Goal: Complete application form

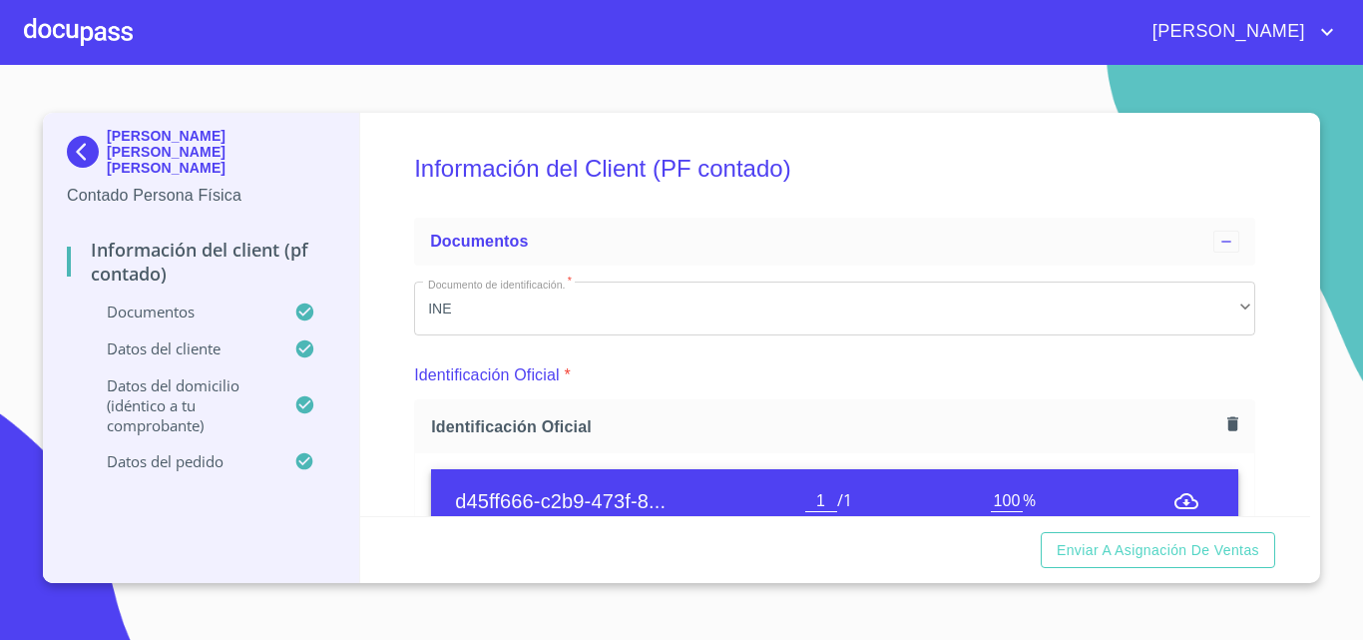
click at [71, 23] on div at bounding box center [78, 32] width 109 height 64
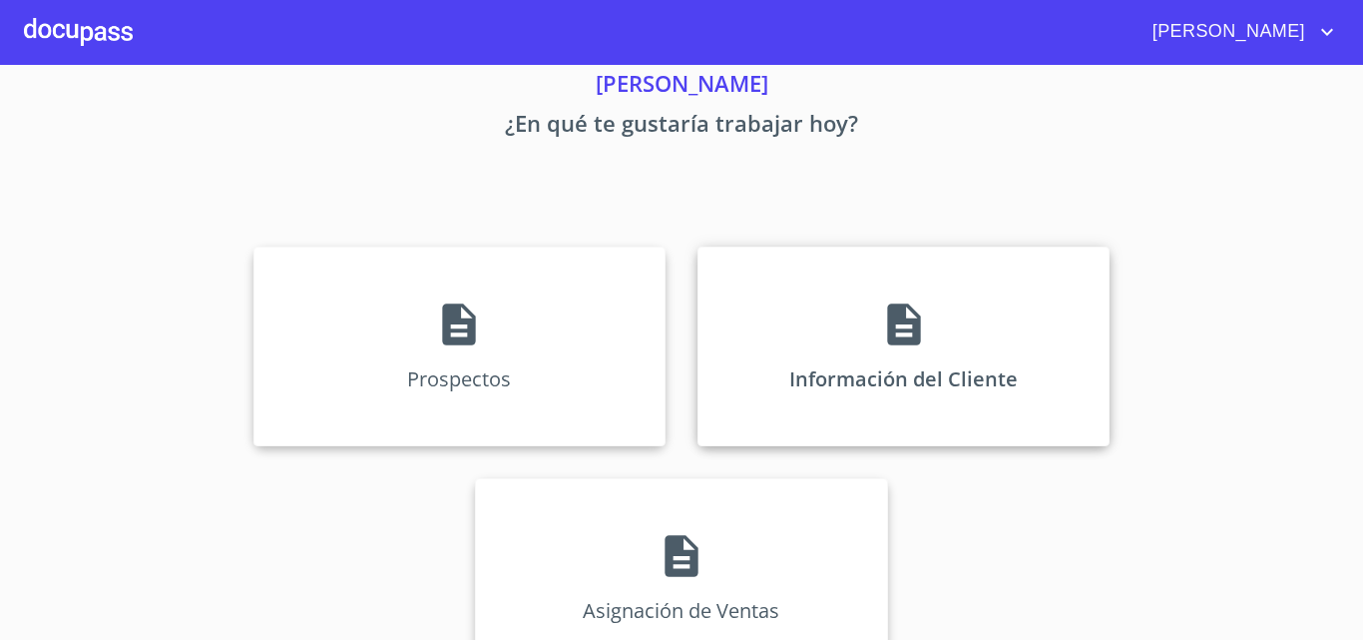
scroll to position [132, 0]
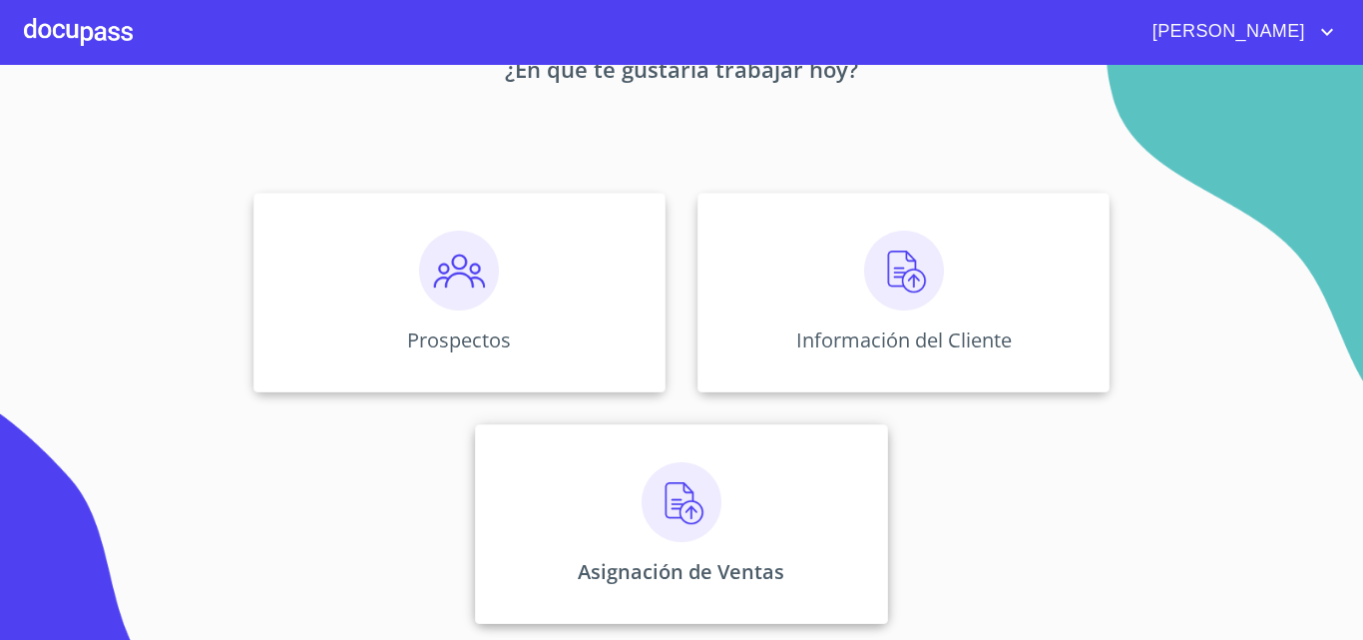
click at [656, 455] on div "Asignación de Ventas" at bounding box center [681, 524] width 412 height 200
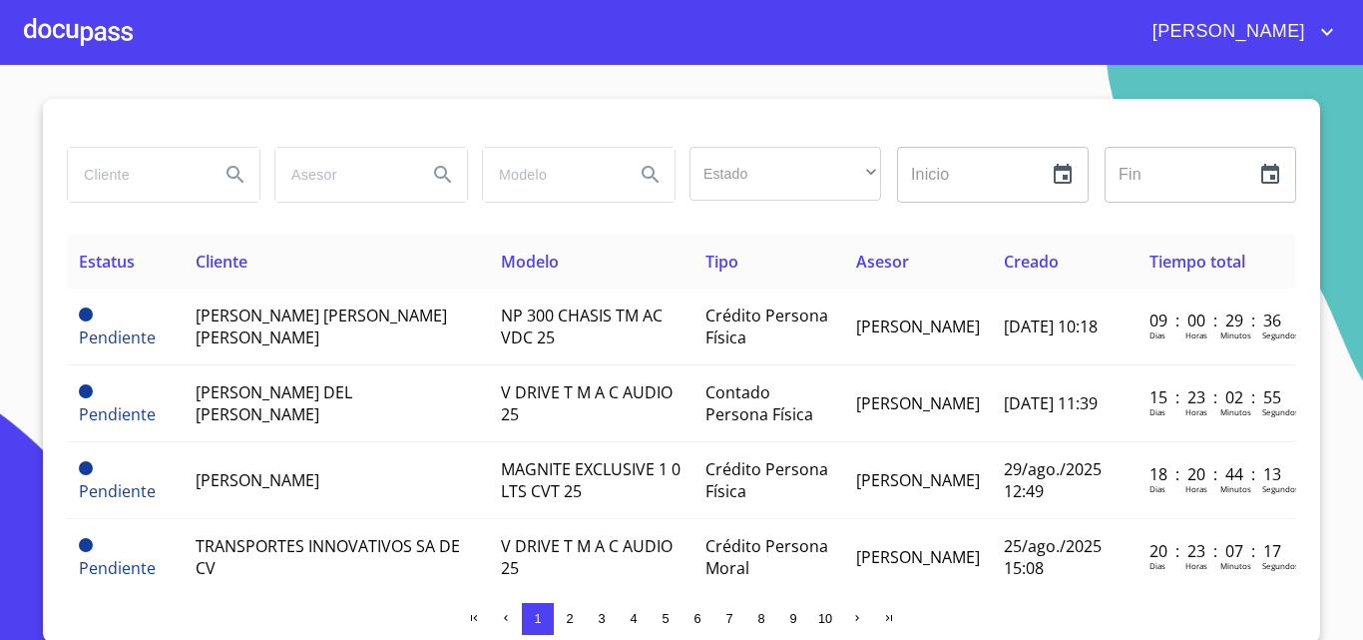
scroll to position [17, 0]
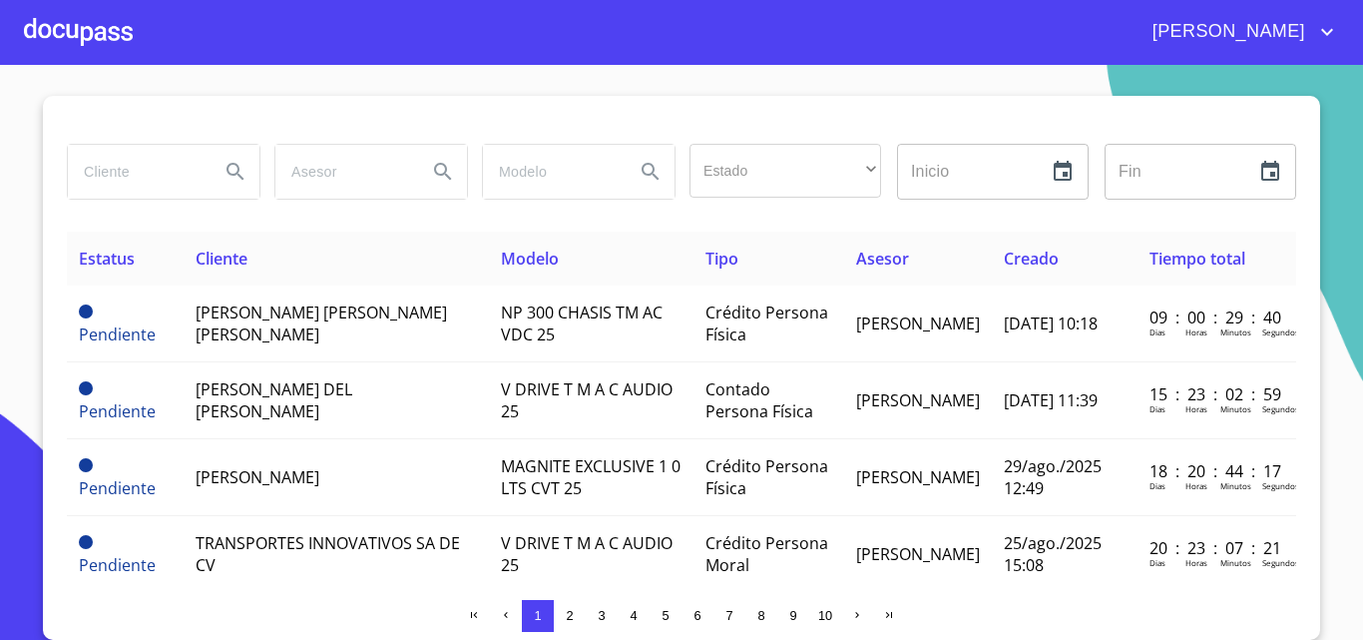
click at [63, 31] on div at bounding box center [78, 32] width 109 height 64
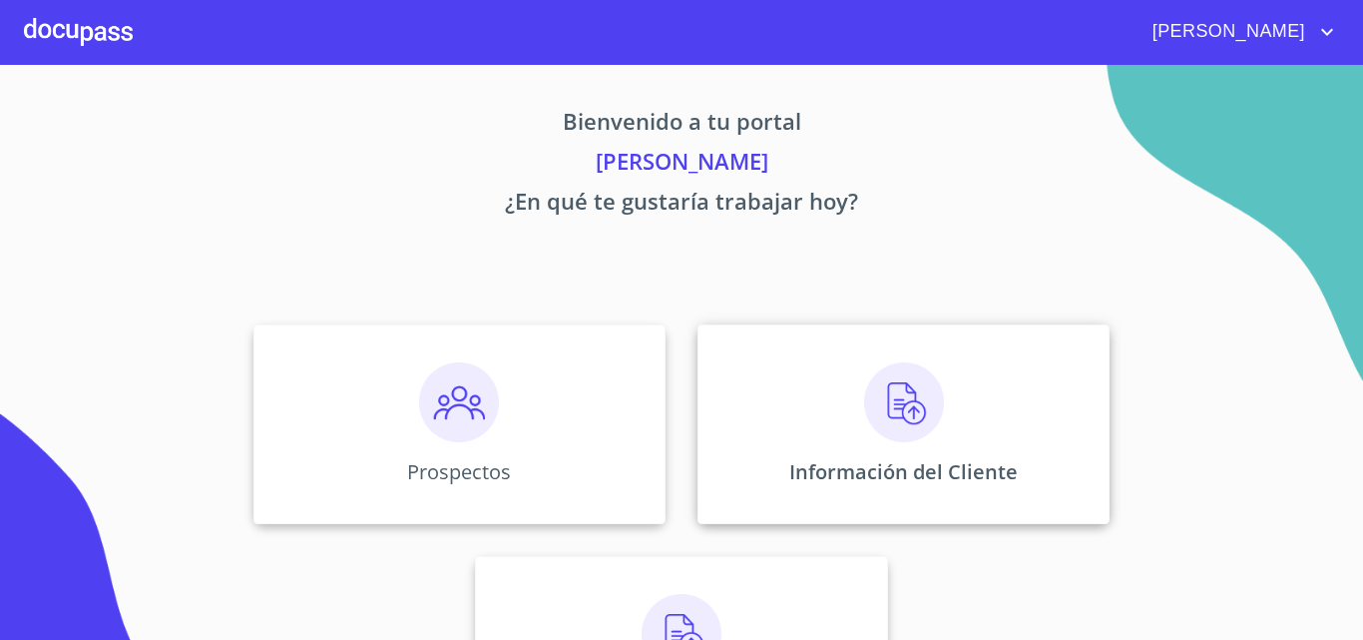
click at [761, 372] on div "Información del Cliente" at bounding box center [904, 424] width 412 height 200
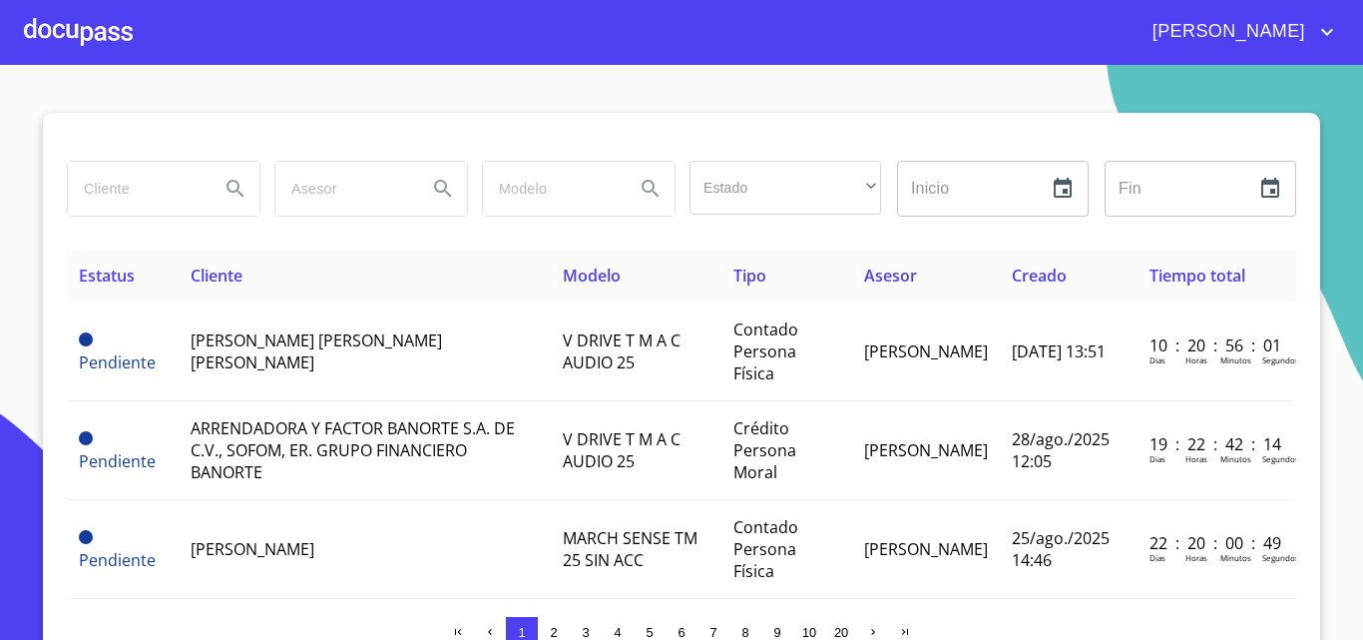
click at [119, 190] on input "search" at bounding box center [136, 189] width 136 height 54
click at [227, 184] on icon "Search" at bounding box center [235, 188] width 17 height 17
click at [90, 189] on input "[PERSON_NAME]" at bounding box center [136, 189] width 136 height 54
type input "[PERSON_NAME]"
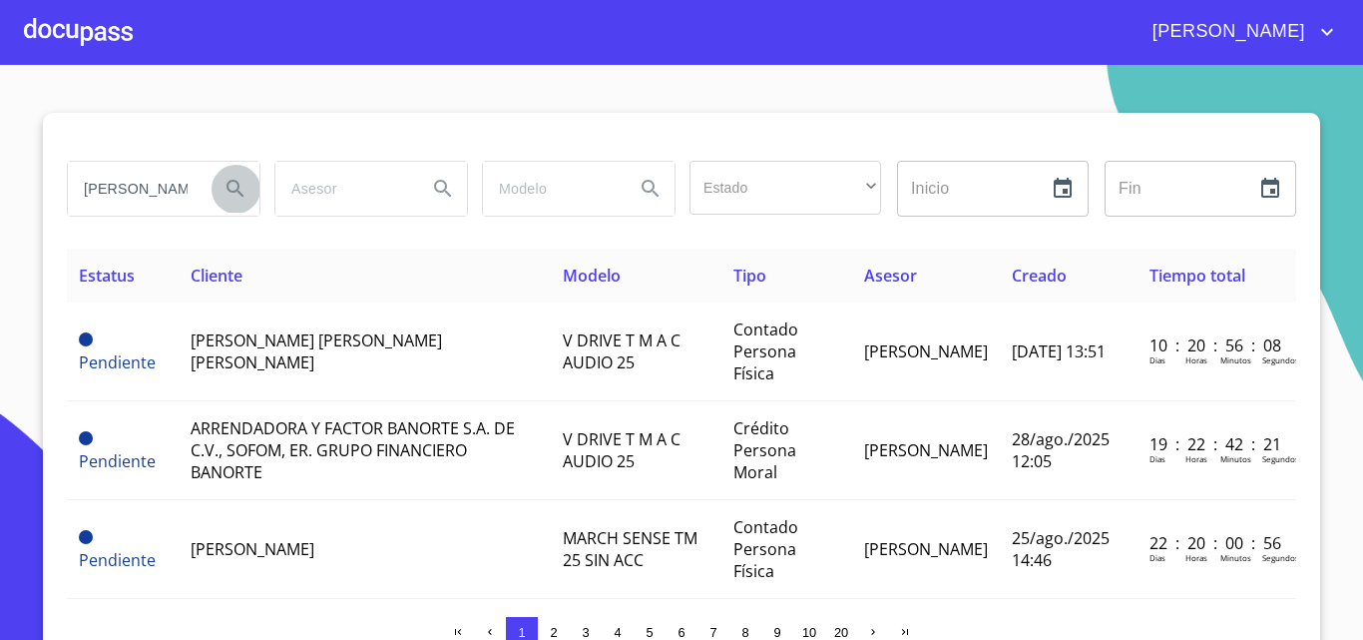
click at [230, 186] on icon "Search" at bounding box center [236, 189] width 24 height 24
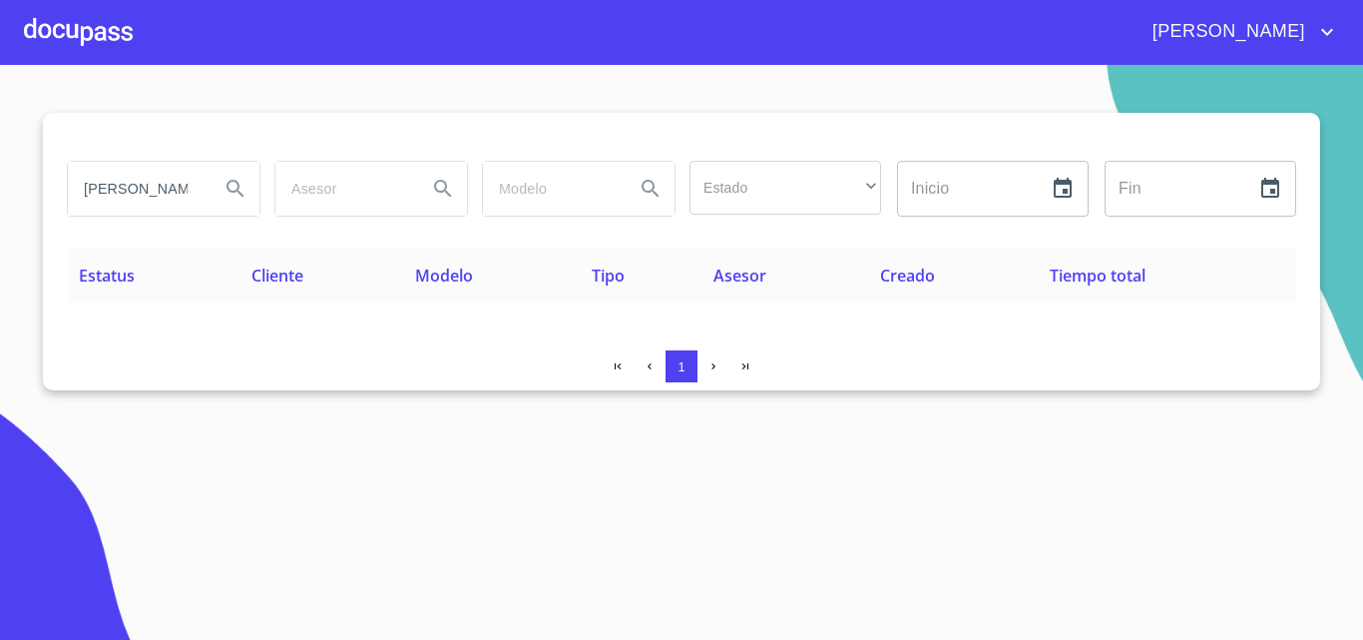
click at [229, 196] on icon "Search" at bounding box center [236, 189] width 24 height 24
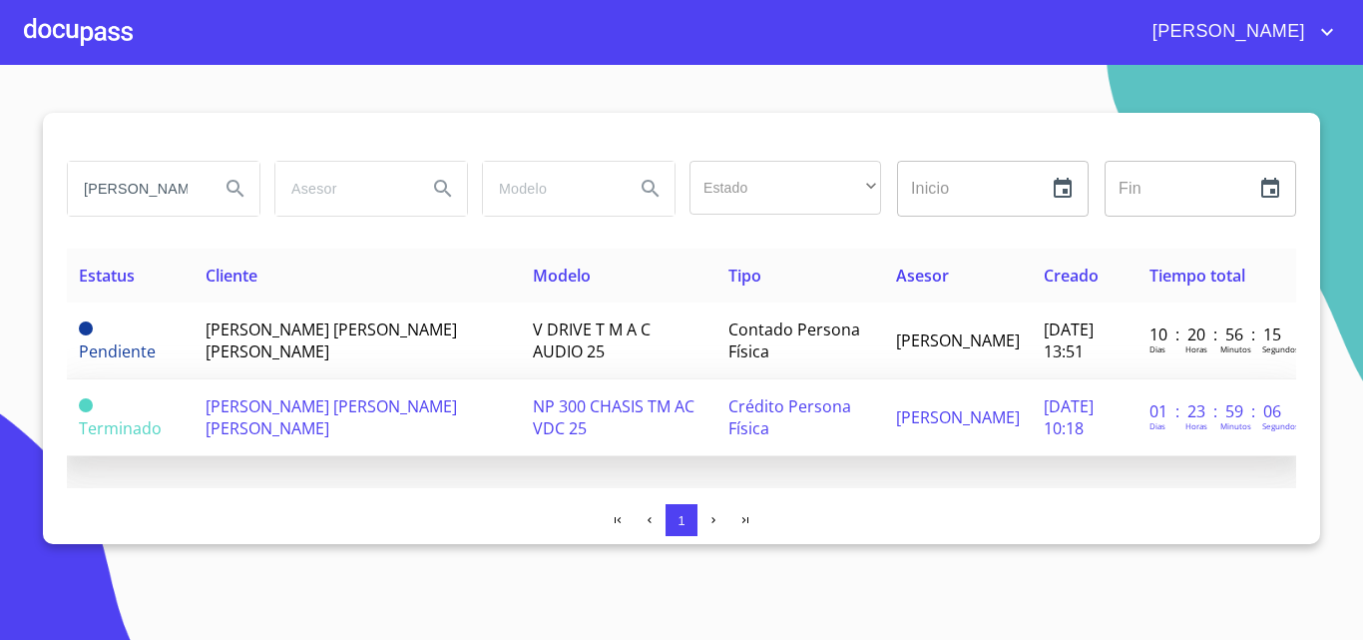
click at [286, 417] on td "[PERSON_NAME] [PERSON_NAME] [PERSON_NAME]" at bounding box center [357, 417] width 327 height 77
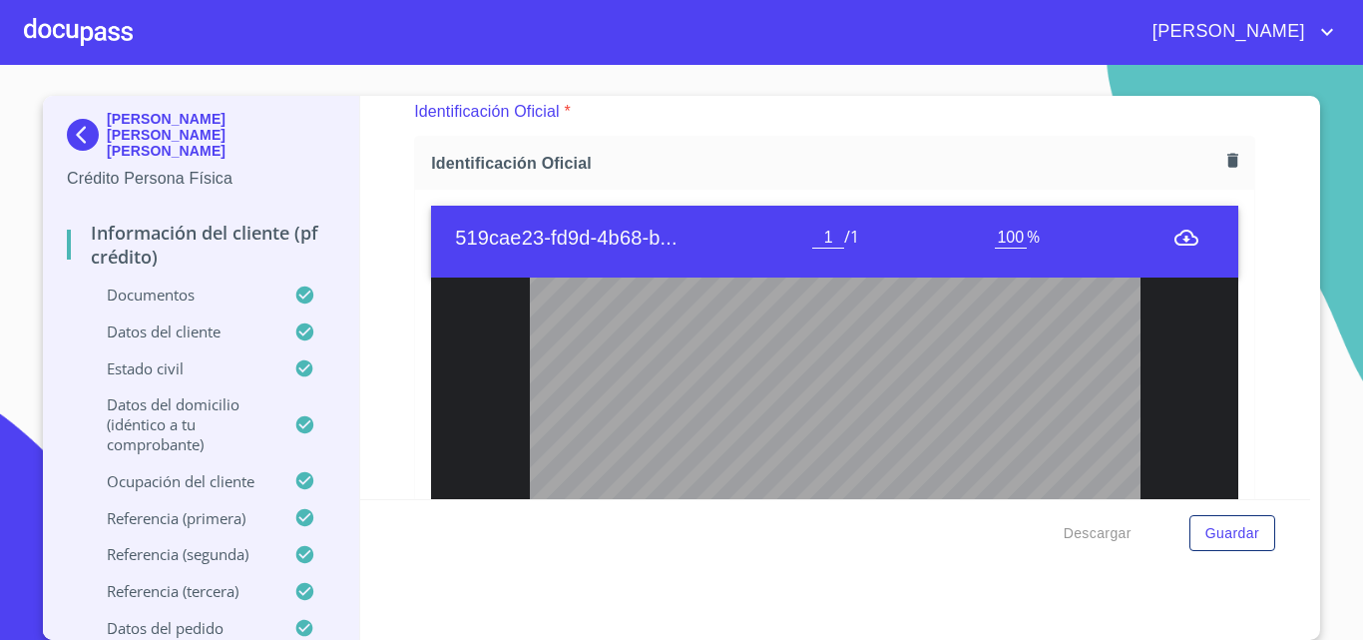
scroll to position [100, 0]
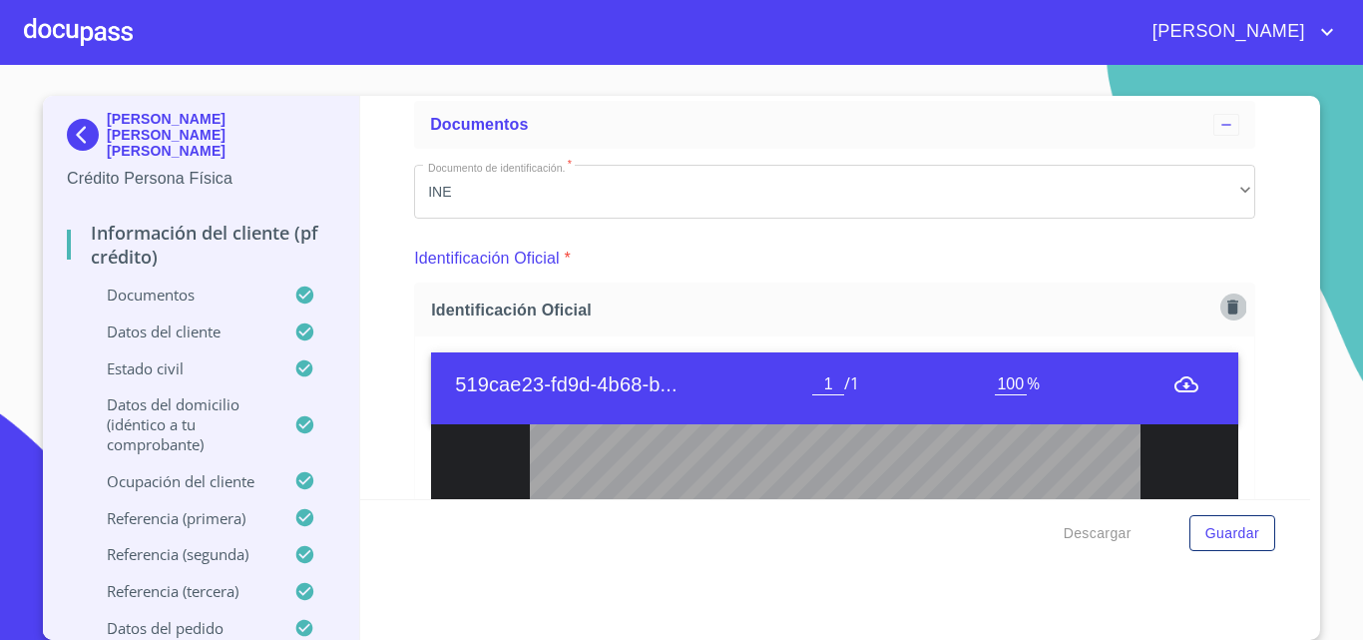
click at [1020, 303] on button "button" at bounding box center [1233, 306] width 27 height 27
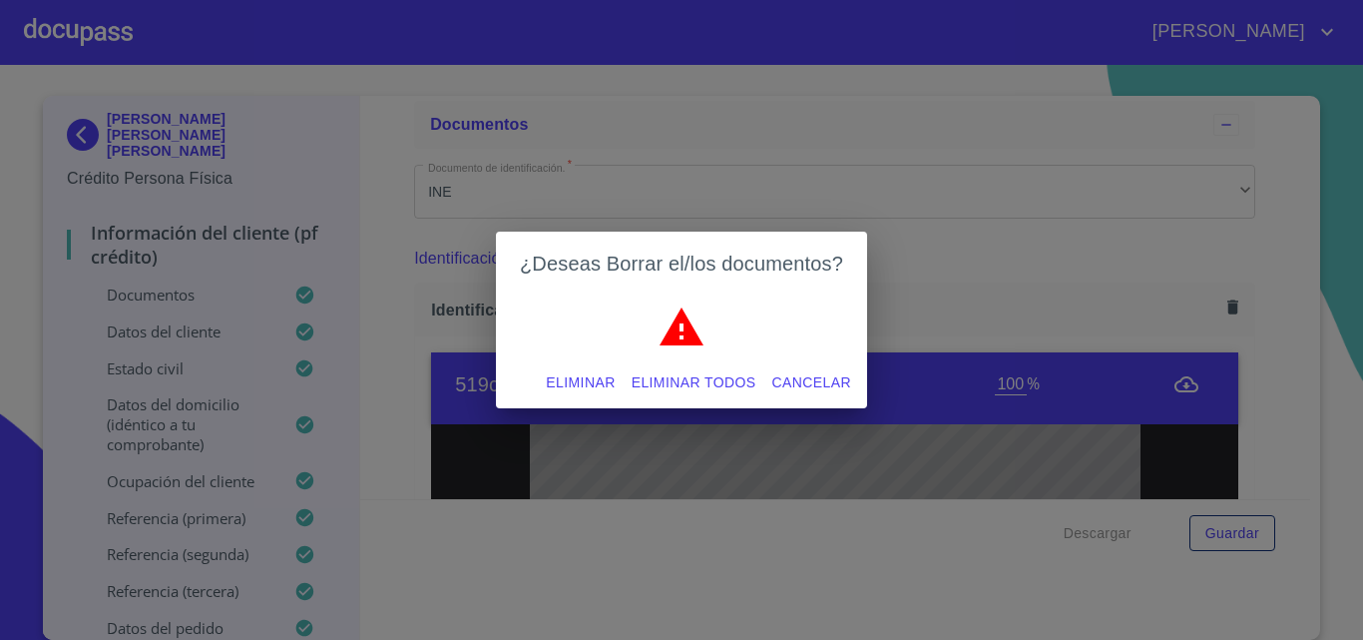
click at [582, 374] on span "Eliminar" at bounding box center [580, 382] width 69 height 25
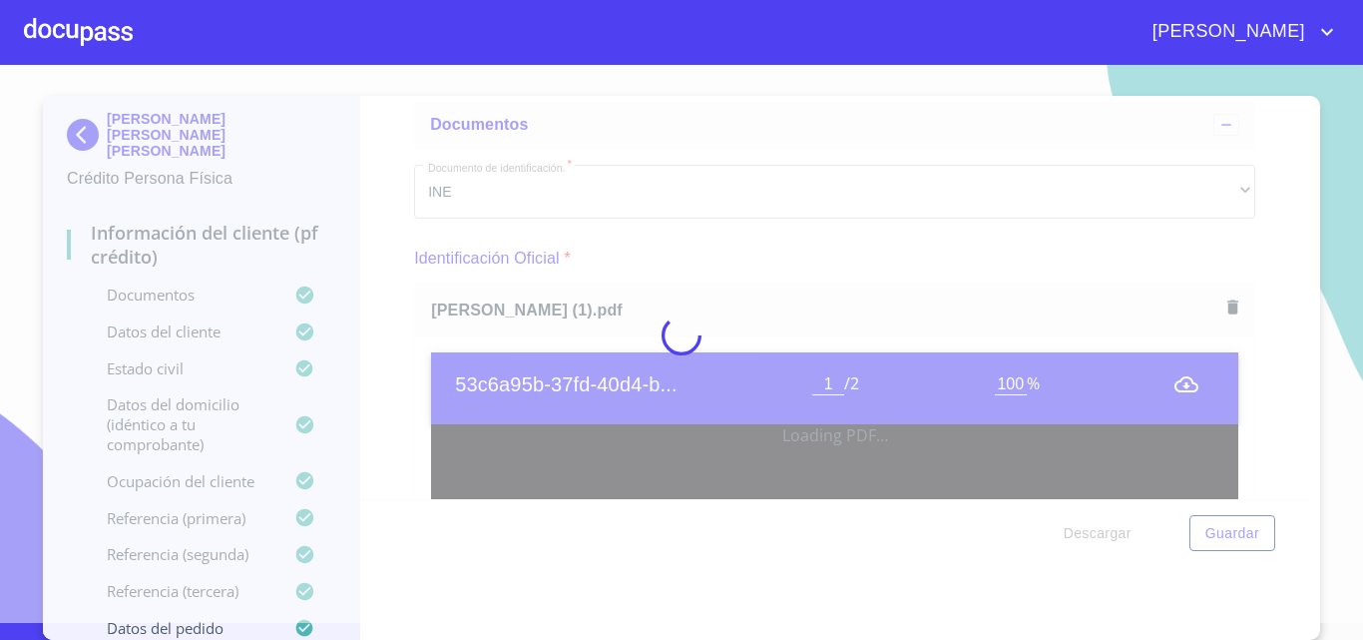
click at [394, 324] on div at bounding box center [681, 335] width 1363 height 575
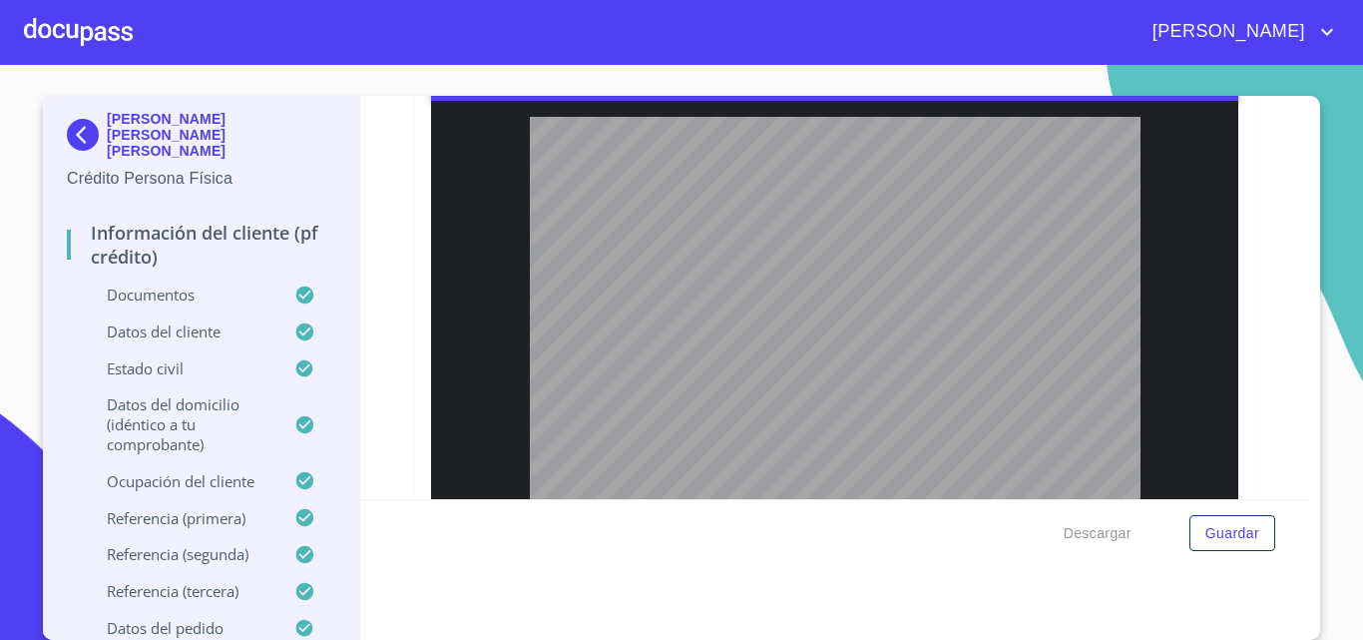
scroll to position [399, 0]
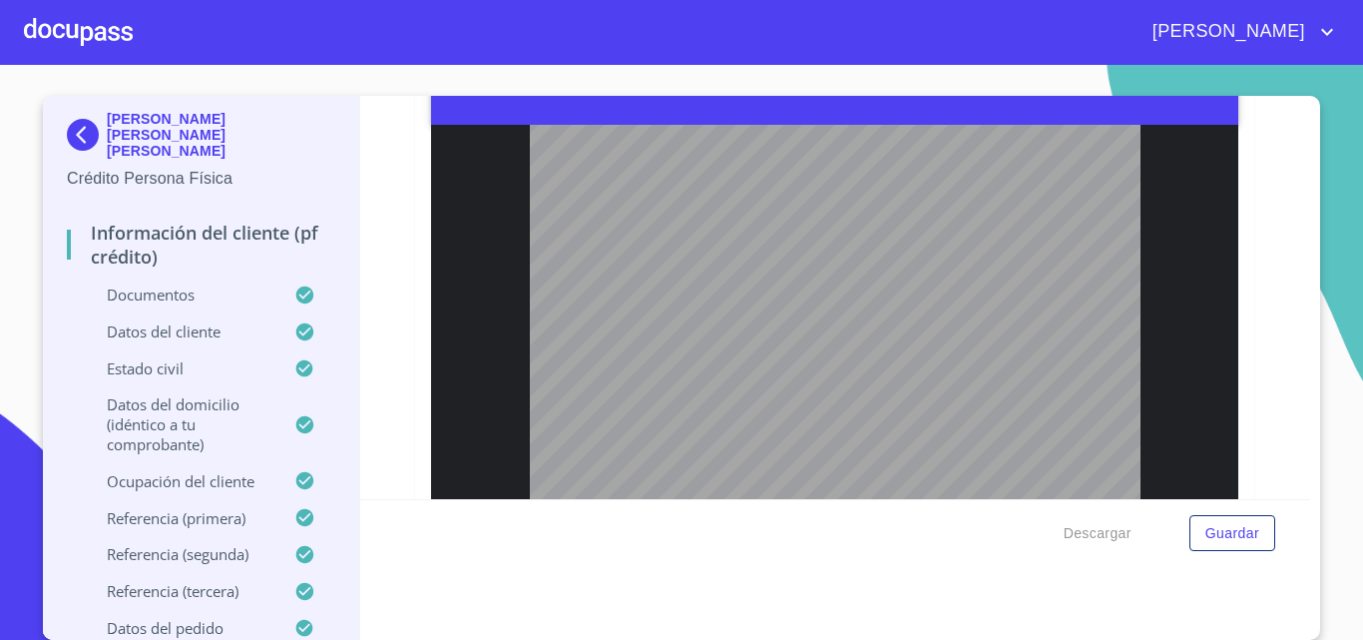
type input "2"
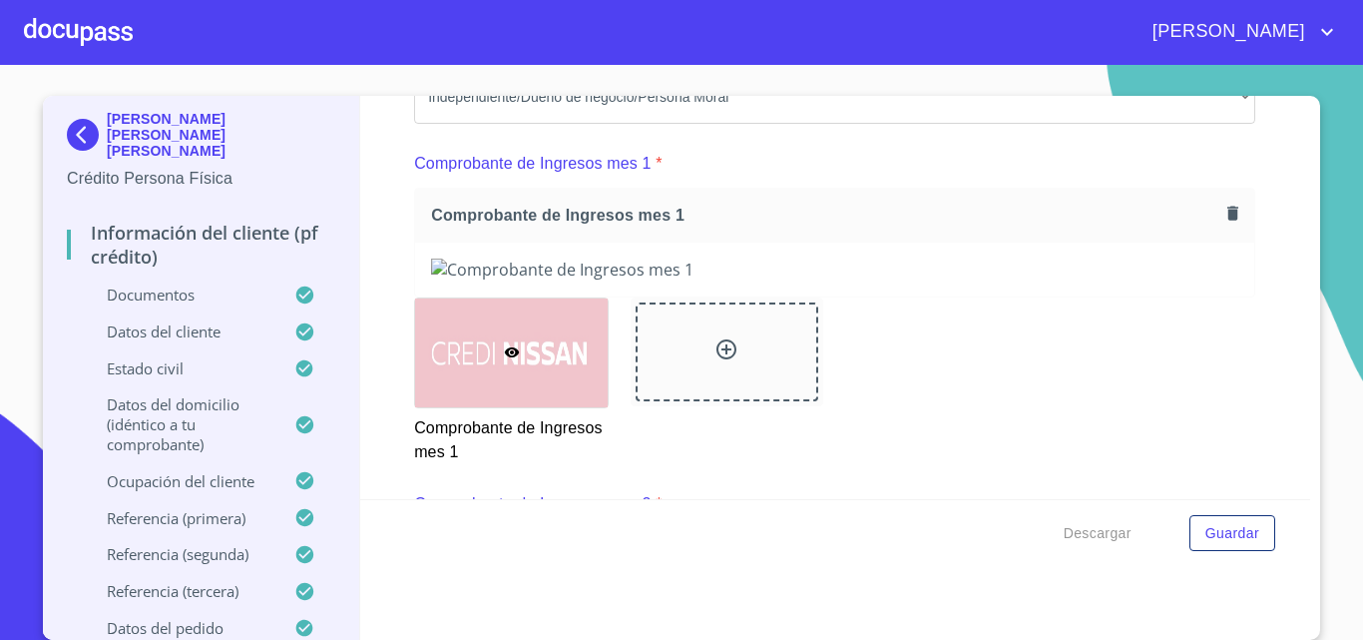
scroll to position [2096, 0]
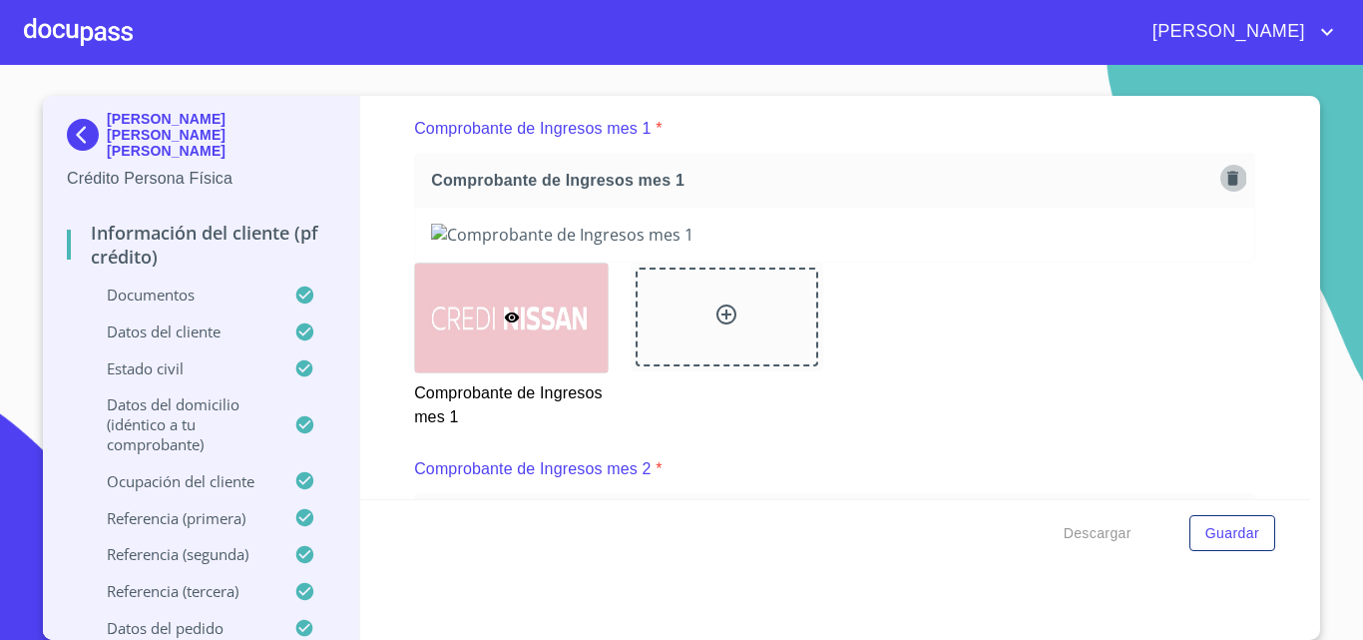
click at [1020, 188] on icon "button" at bounding box center [1233, 178] width 19 height 19
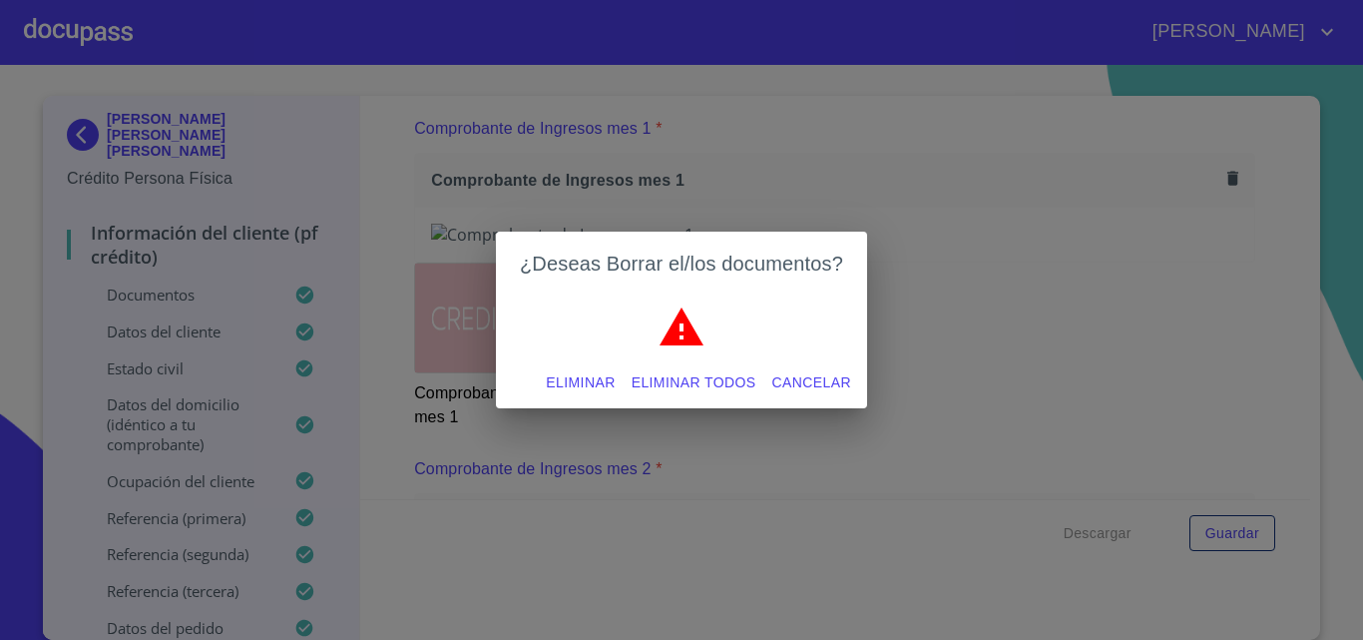
click at [566, 386] on span "Eliminar" at bounding box center [580, 382] width 69 height 25
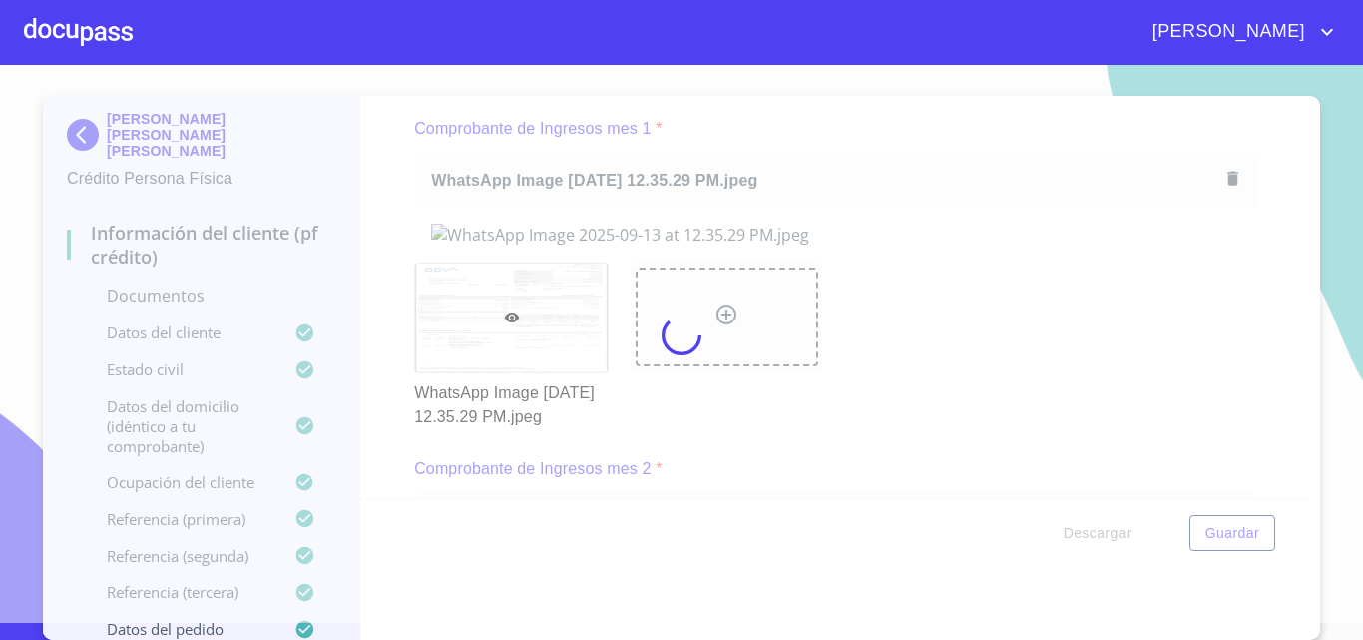
click at [368, 299] on div at bounding box center [681, 335] width 1363 height 575
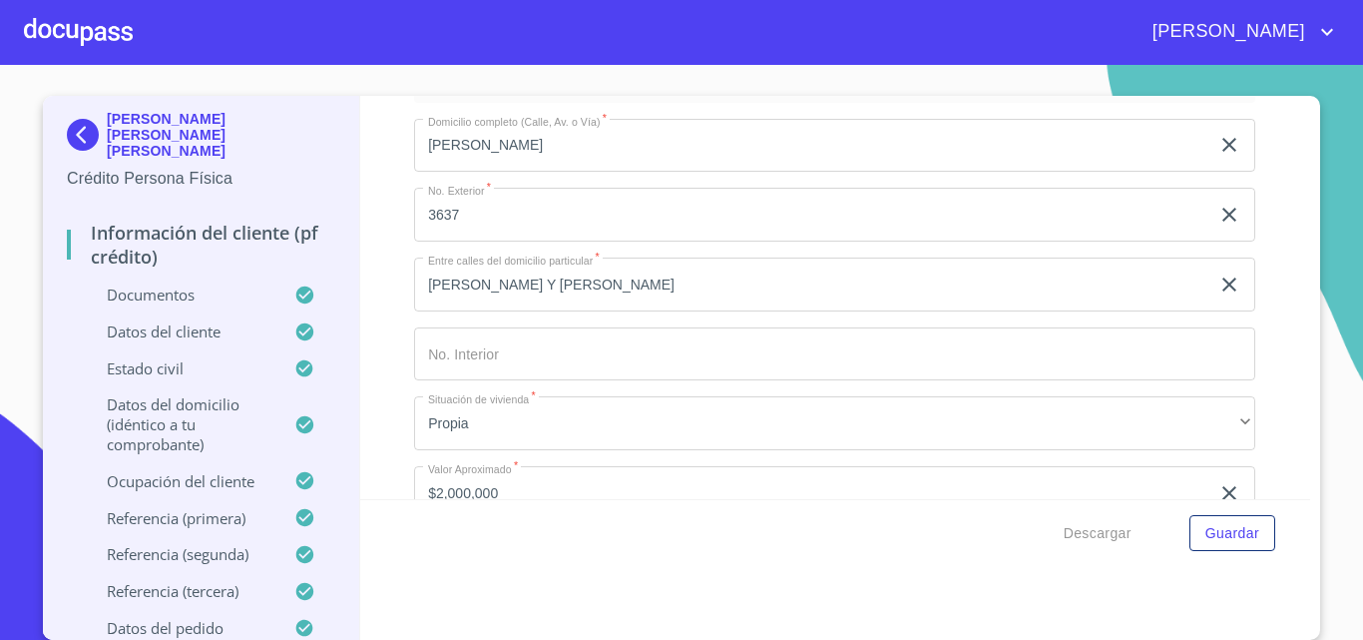
scroll to position [5589, 0]
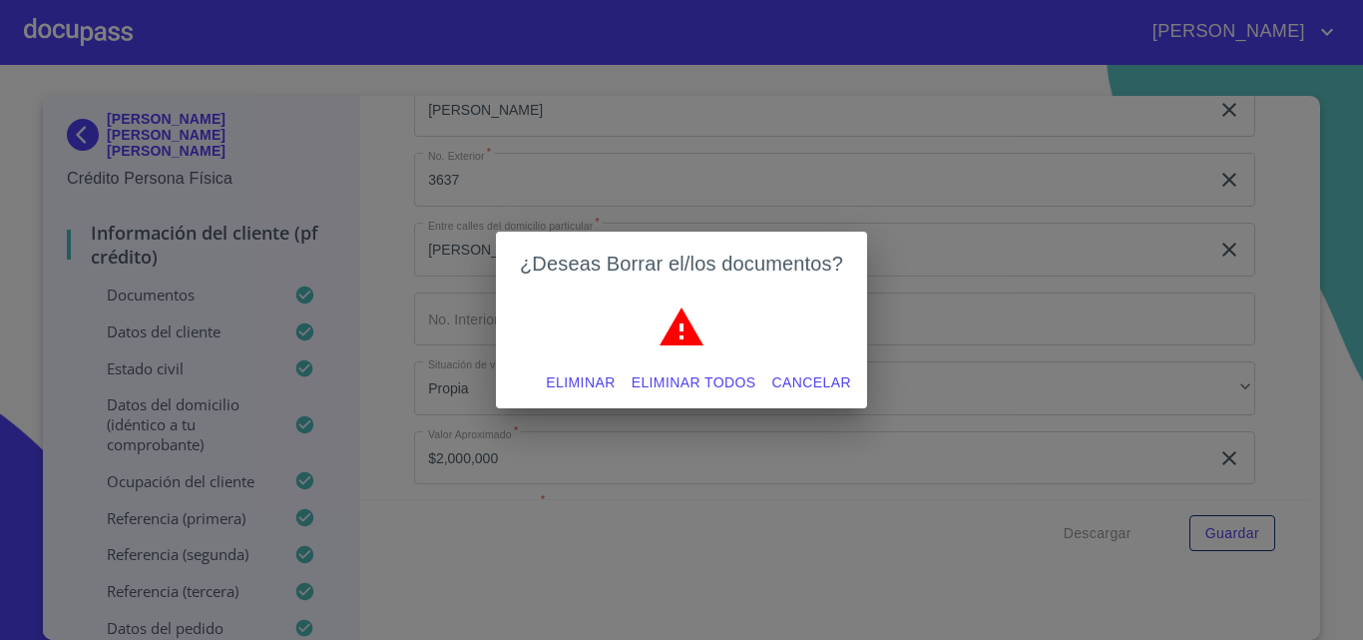
click at [587, 387] on span "Eliminar" at bounding box center [580, 382] width 69 height 25
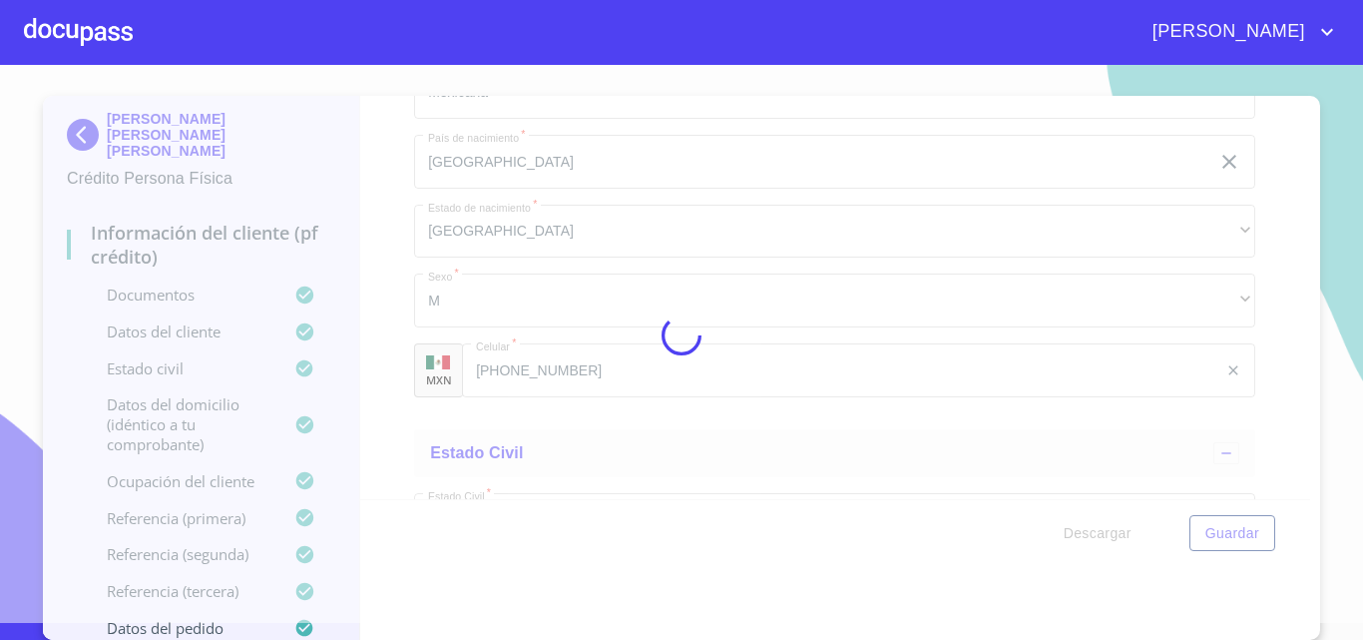
click at [356, 307] on div at bounding box center [681, 335] width 1363 height 575
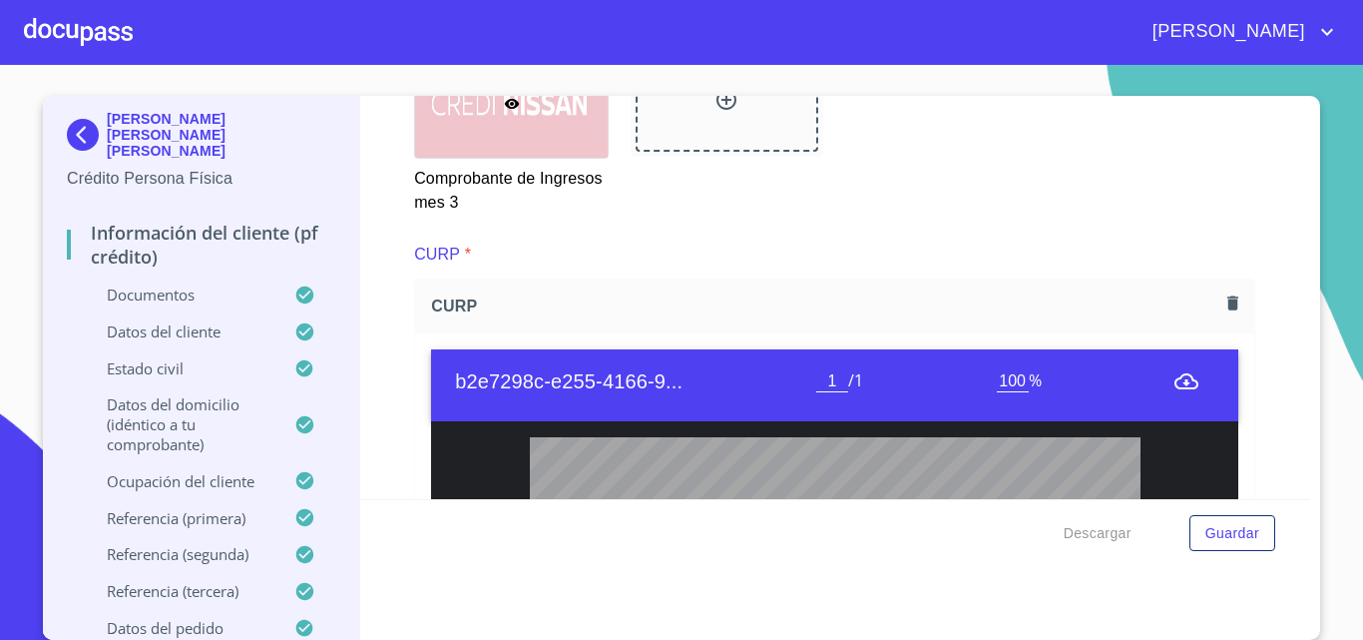
scroll to position [2994, 0]
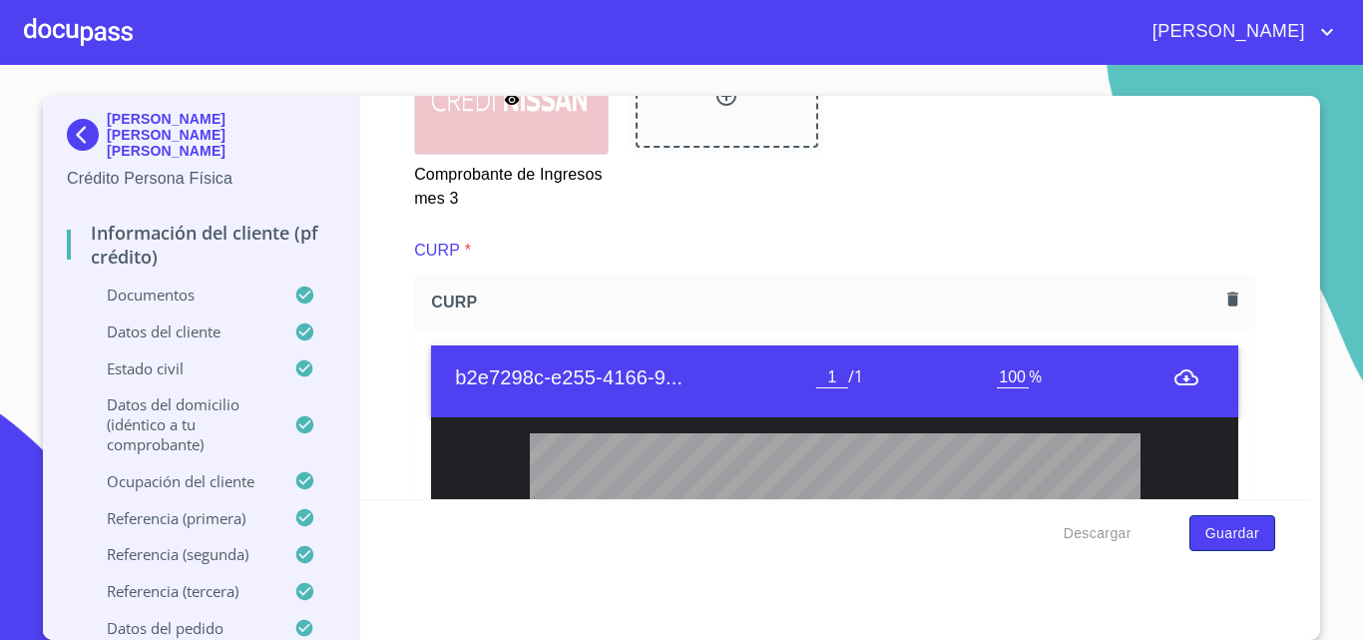
click at [1020, 533] on span "Guardar" at bounding box center [1233, 533] width 54 height 25
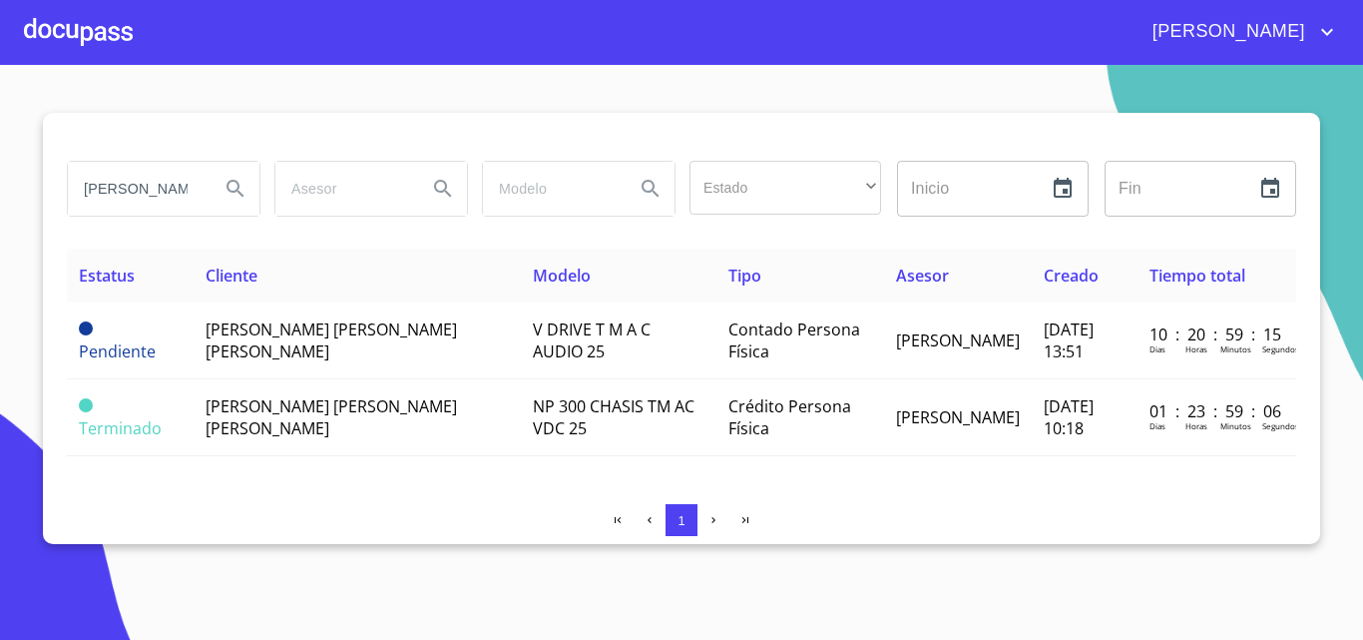
click at [62, 25] on div at bounding box center [78, 32] width 109 height 64
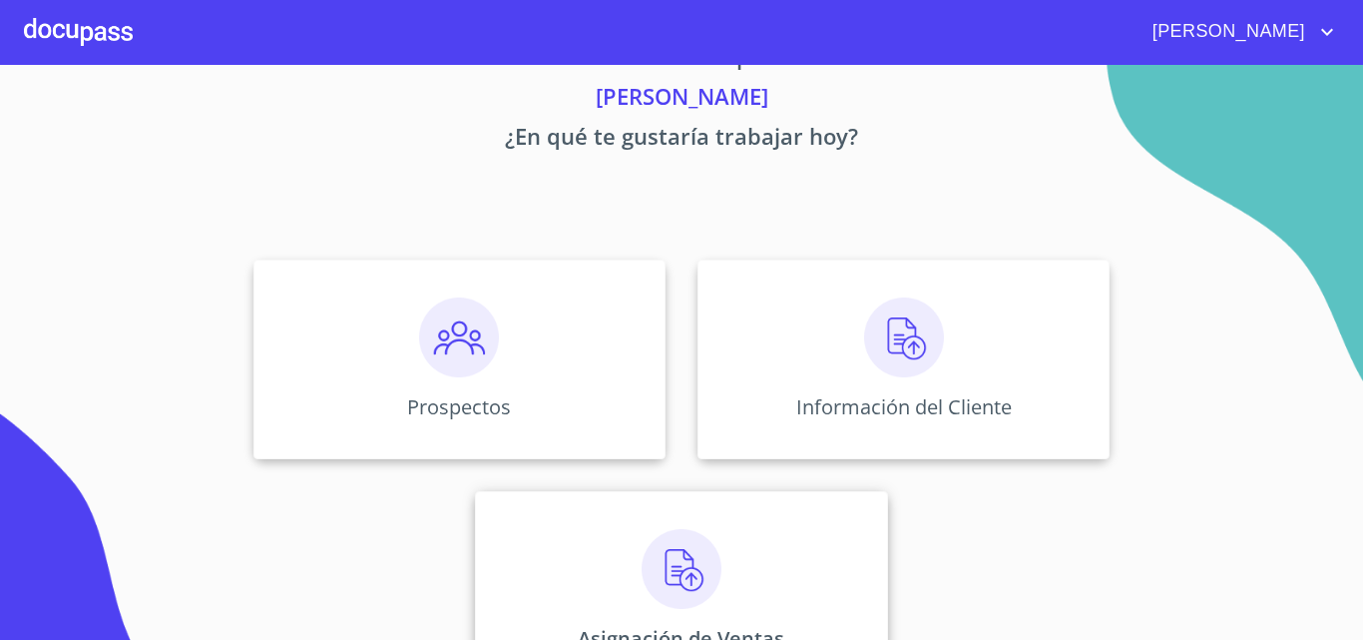
scroll to position [132, 0]
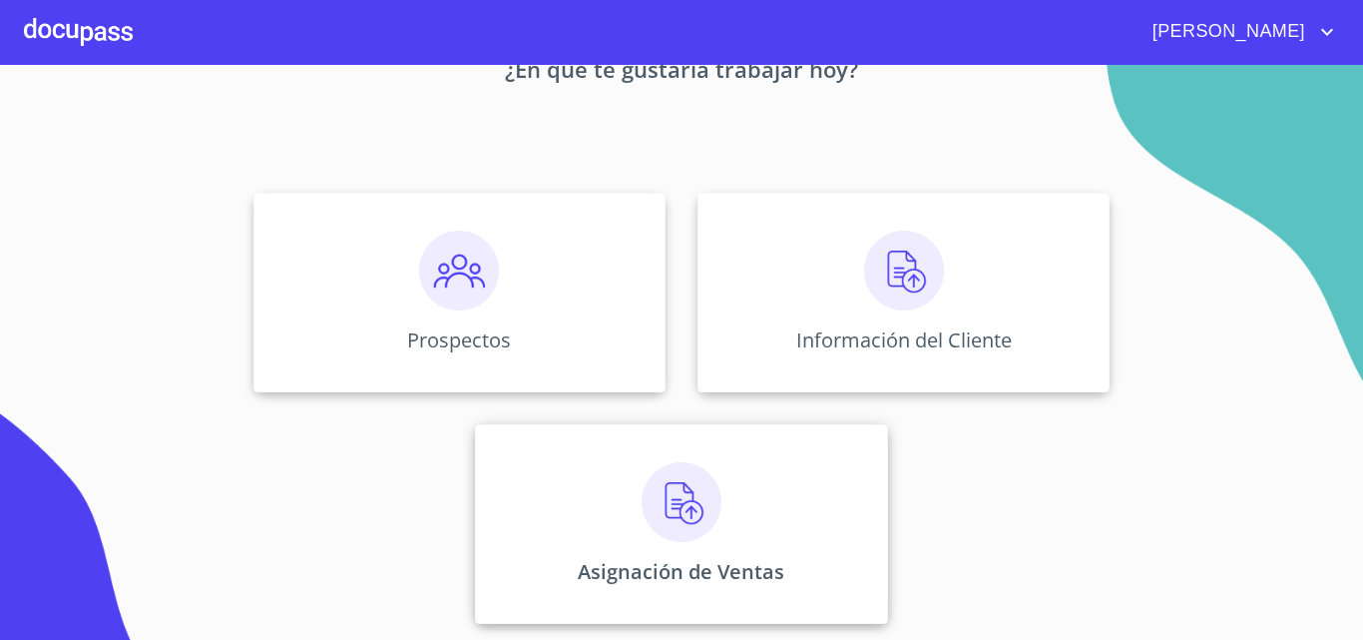
click at [698, 499] on img at bounding box center [682, 502] width 80 height 80
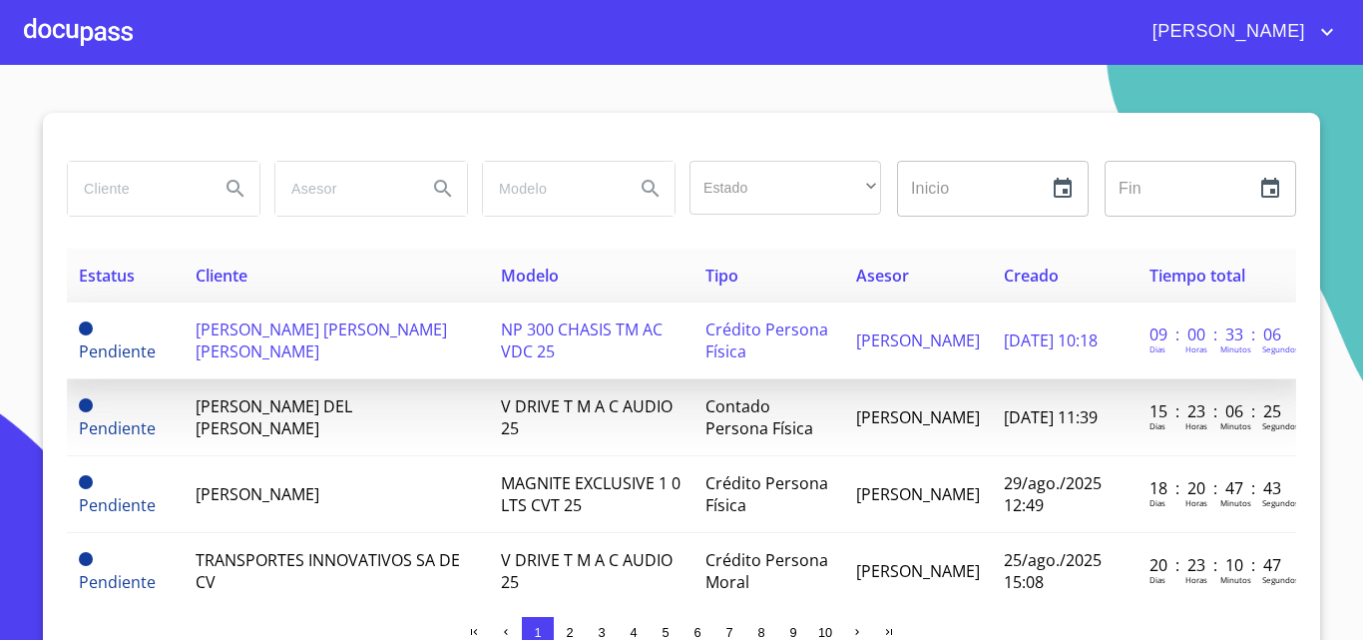
click at [258, 341] on span "[PERSON_NAME] [PERSON_NAME] [PERSON_NAME]" at bounding box center [322, 340] width 252 height 44
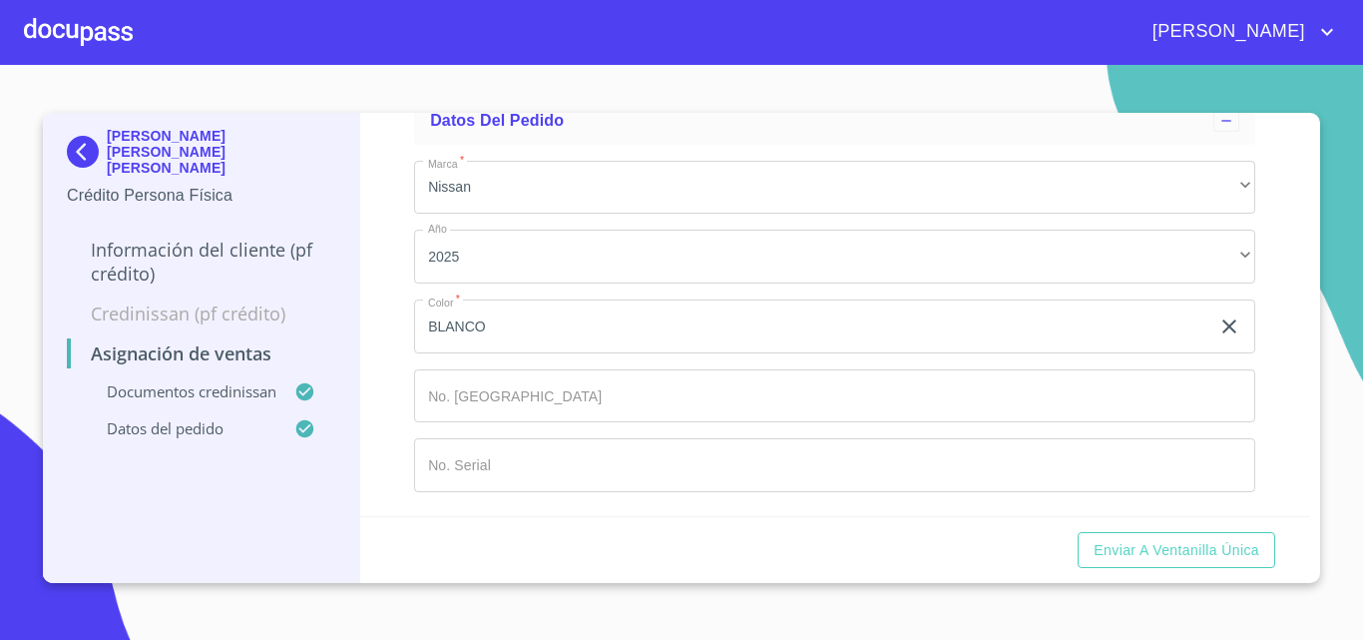
scroll to position [1316, 0]
click at [1020, 558] on span "Enviar a Ventanilla única" at bounding box center [1177, 550] width 166 height 25
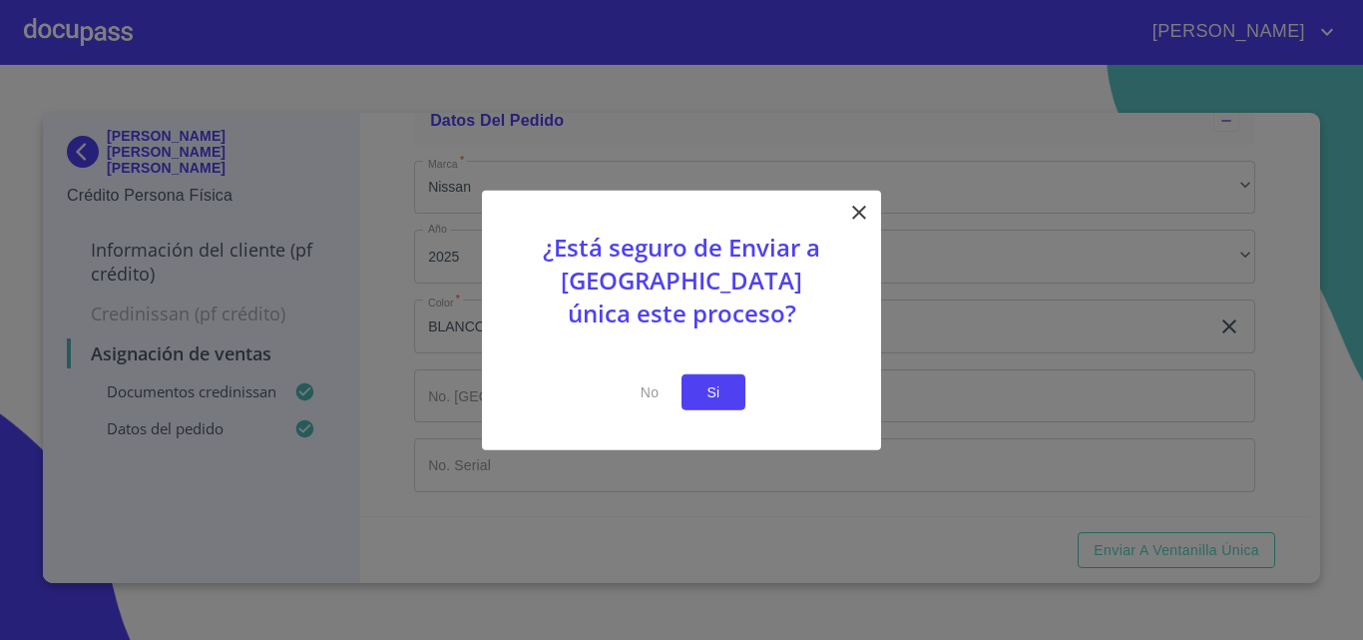
click at [727, 394] on span "Si" at bounding box center [714, 391] width 32 height 25
